Goal: Transaction & Acquisition: Purchase product/service

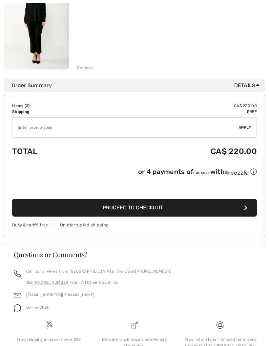
scroll to position [232, 0]
click at [134, 209] on span "Proceed to Checkout" at bounding box center [133, 207] width 60 height 6
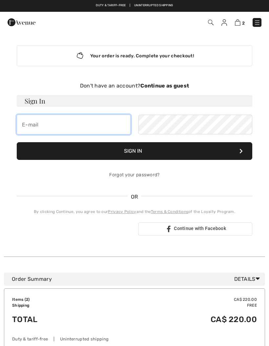
click at [38, 126] on input "email" at bounding box center [74, 125] width 114 height 20
type input "davisonjane@hotmail.com"
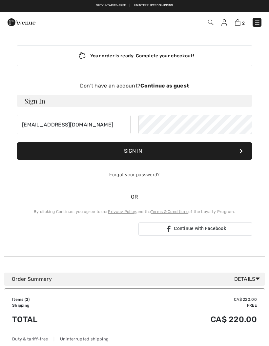
click at [160, 87] on strong "Continue as guest" at bounding box center [164, 86] width 48 height 6
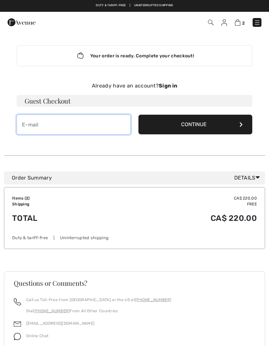
click at [31, 121] on input "email" at bounding box center [74, 125] width 114 height 20
type input "davisonjane@hotmail.com"
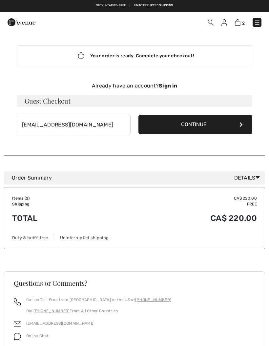
click at [190, 115] on button "Continue" at bounding box center [195, 125] width 114 height 20
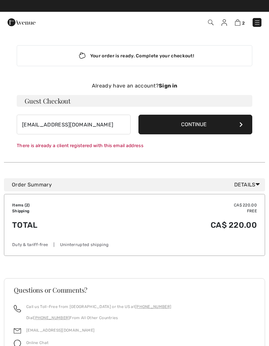
click at [72, 140] on form "davisonjane@hotmail.com Continue There is already a client registered with this…" at bounding box center [134, 132] width 235 height 34
click at [158, 49] on div "Your order is ready. Complete your checkout!" at bounding box center [134, 55] width 235 height 21
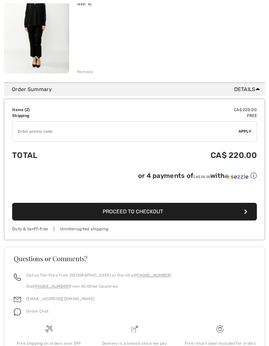
scroll to position [234, 0]
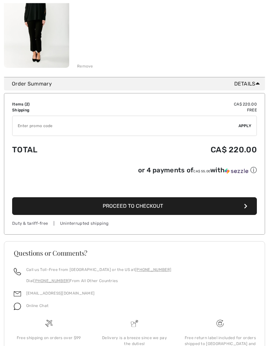
click at [124, 208] on span "Proceed to Checkout" at bounding box center [133, 206] width 60 height 6
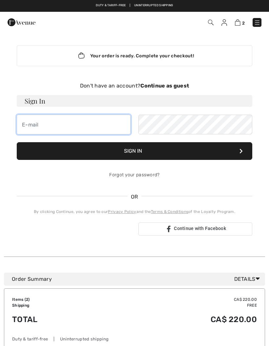
click at [29, 127] on input "email" at bounding box center [74, 125] width 114 height 20
type input "davisonjane@hotmail.com"
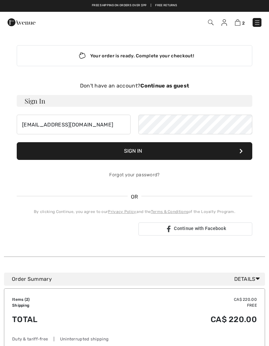
click at [137, 149] on button "Sign In" at bounding box center [134, 151] width 235 height 18
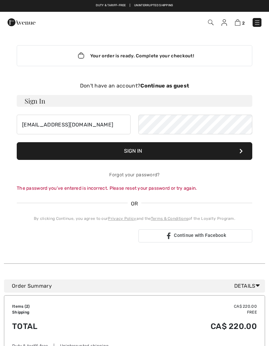
click at [193, 236] on span "Continue with Facebook" at bounding box center [200, 235] width 52 height 5
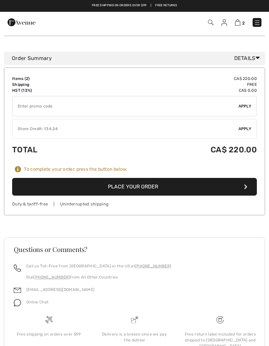
scroll to position [358, 0]
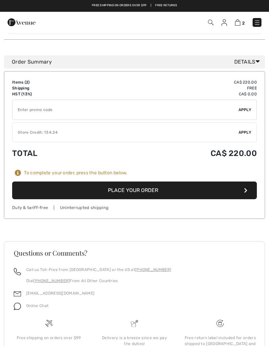
click at [127, 181] on button "Place Your Order" at bounding box center [134, 190] width 244 height 18
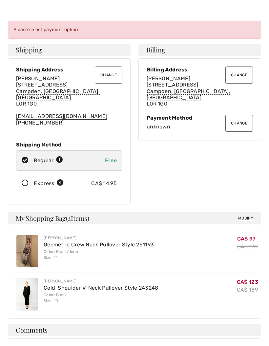
scroll to position [33, 0]
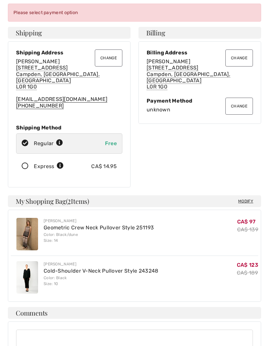
click at [177, 98] on div "Payment Method" at bounding box center [199, 101] width 106 height 6
click at [235, 106] on button "Change" at bounding box center [239, 106] width 28 height 17
click at [236, 98] on button "Change" at bounding box center [239, 106] width 28 height 17
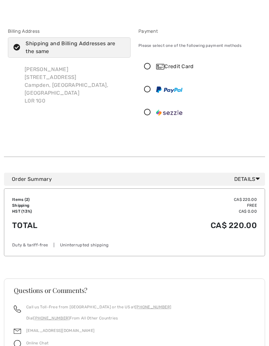
click at [148, 73] on div "Credit Card" at bounding box center [200, 67] width 122 height 20
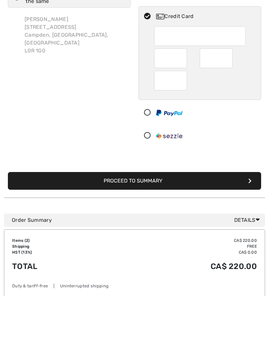
click at [151, 160] on icon at bounding box center [147, 163] width 17 height 7
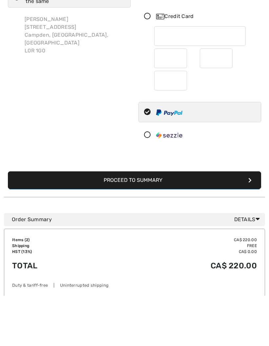
scroll to position [62, 0]
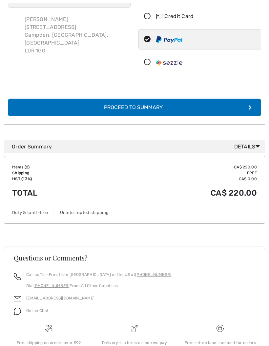
click at [130, 104] on div "Proceed to Summary" at bounding box center [135, 108] width 72 height 8
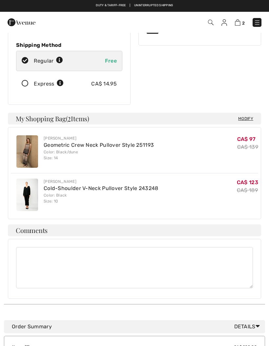
scroll to position [92, 0]
